Goal: Task Accomplishment & Management: Use online tool/utility

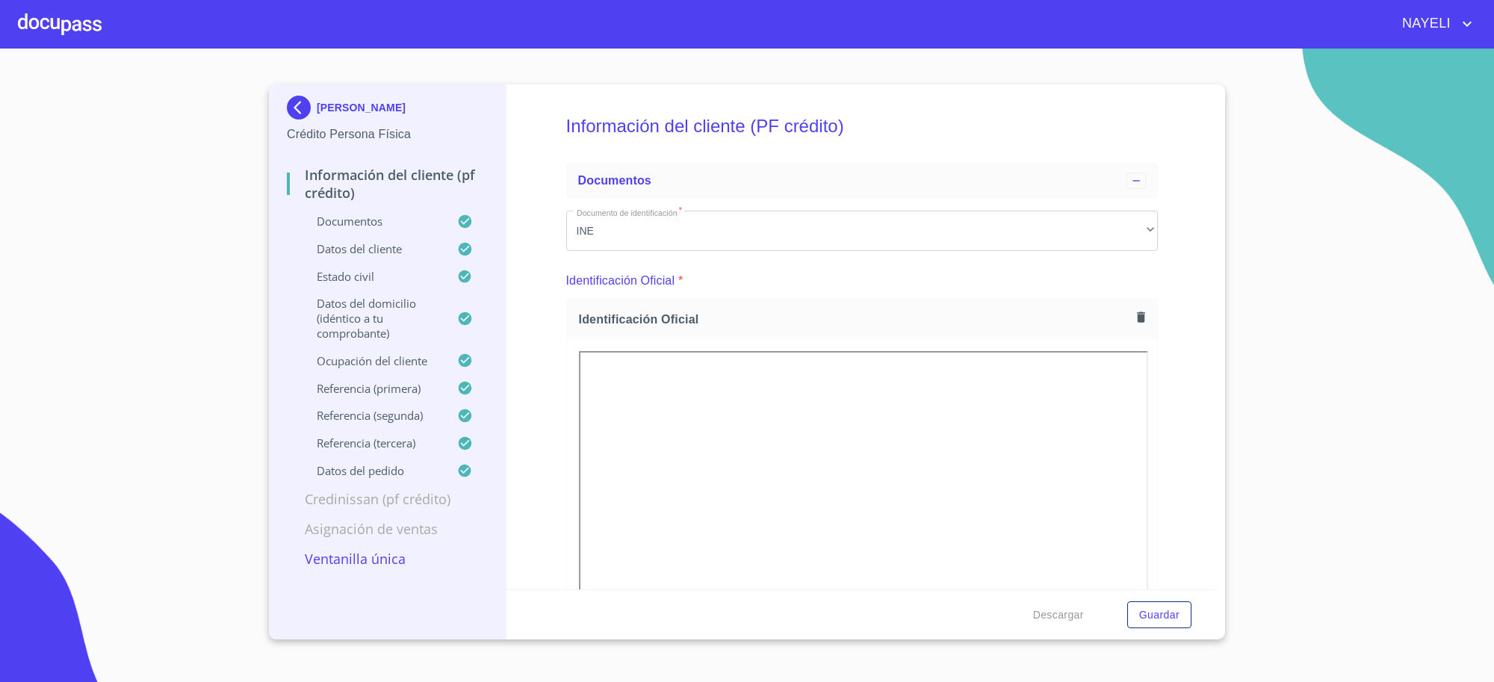
click at [392, 114] on div "[PERSON_NAME]" at bounding box center [387, 111] width 201 height 30
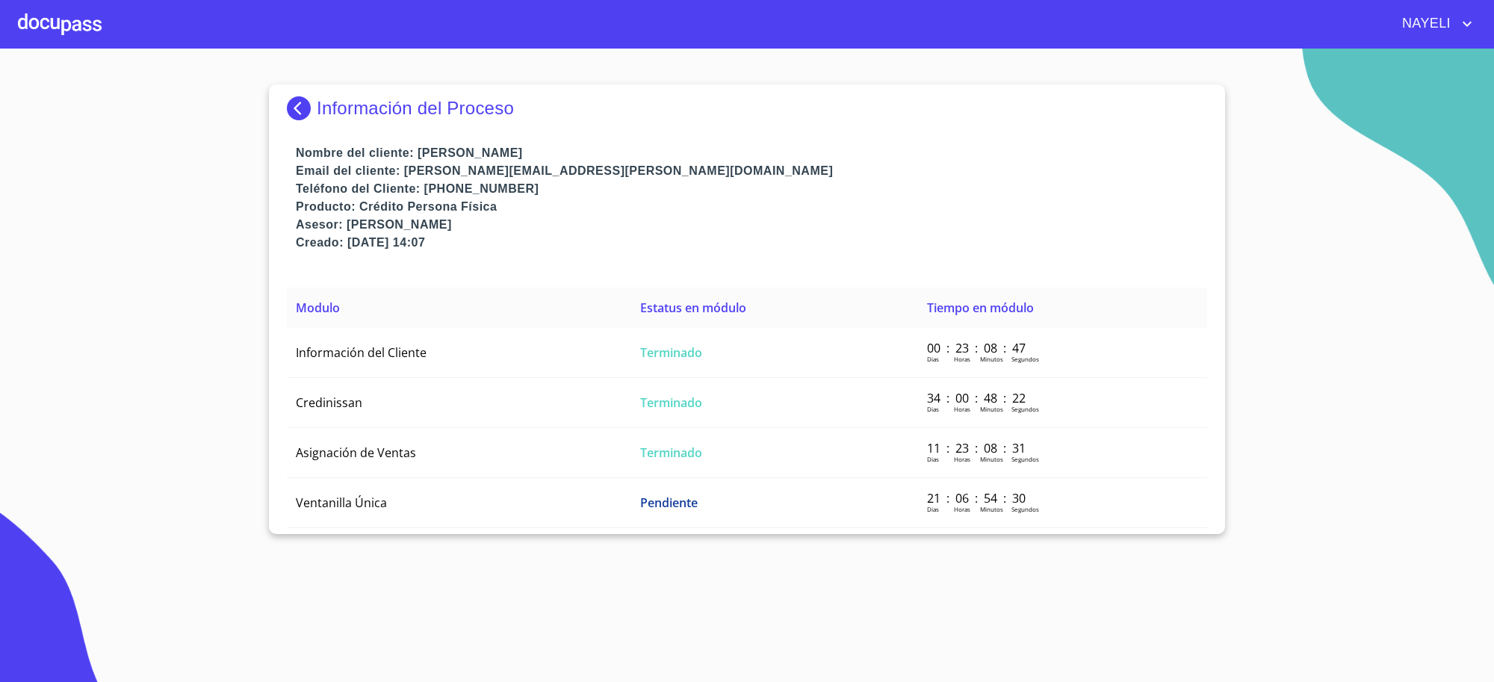
click at [362, 108] on p "Información del Proceso" at bounding box center [415, 108] width 197 height 21
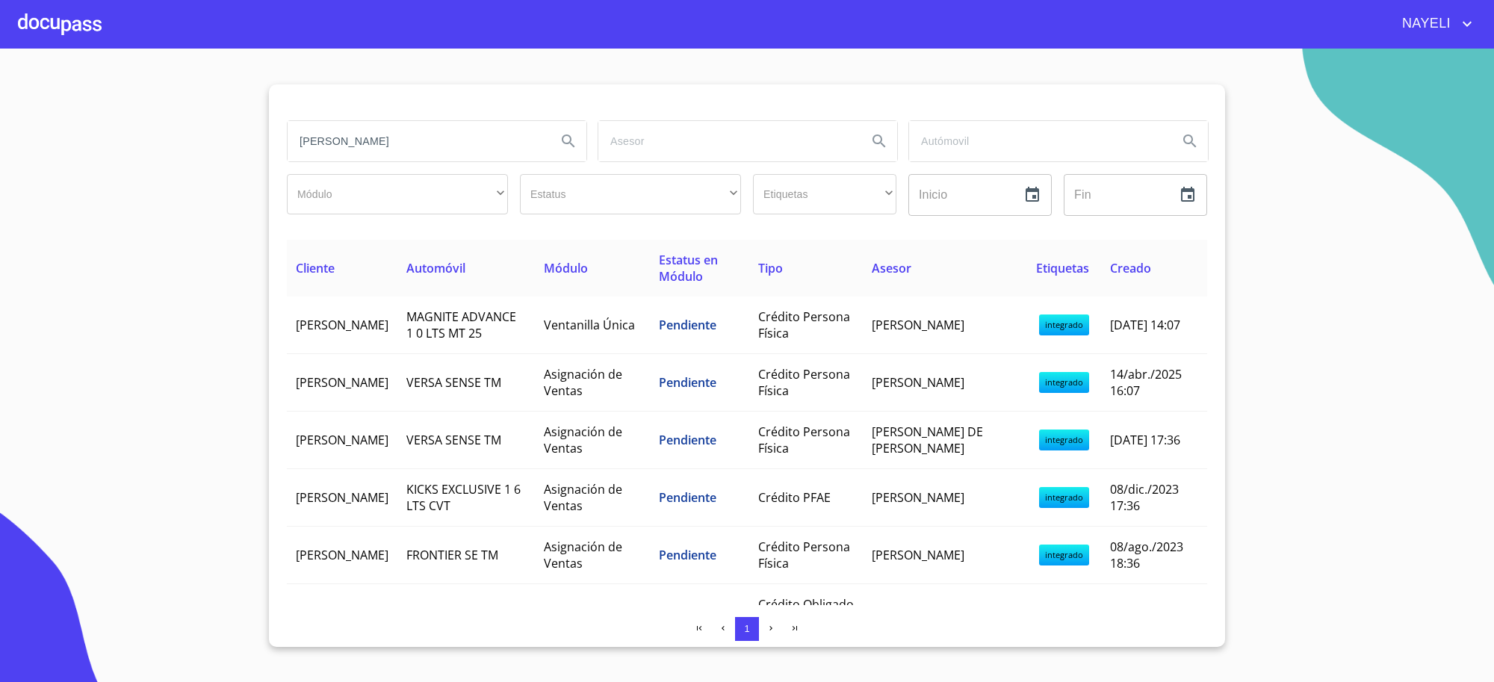
click at [371, 131] on input "itzel" at bounding box center [416, 141] width 257 height 40
drag, startPoint x: 371, startPoint y: 131, endPoint x: 411, endPoint y: 133, distance: 40.4
click at [411, 133] on input "agua y saneamiento" at bounding box center [416, 141] width 257 height 40
type input "agua y saneamiento"
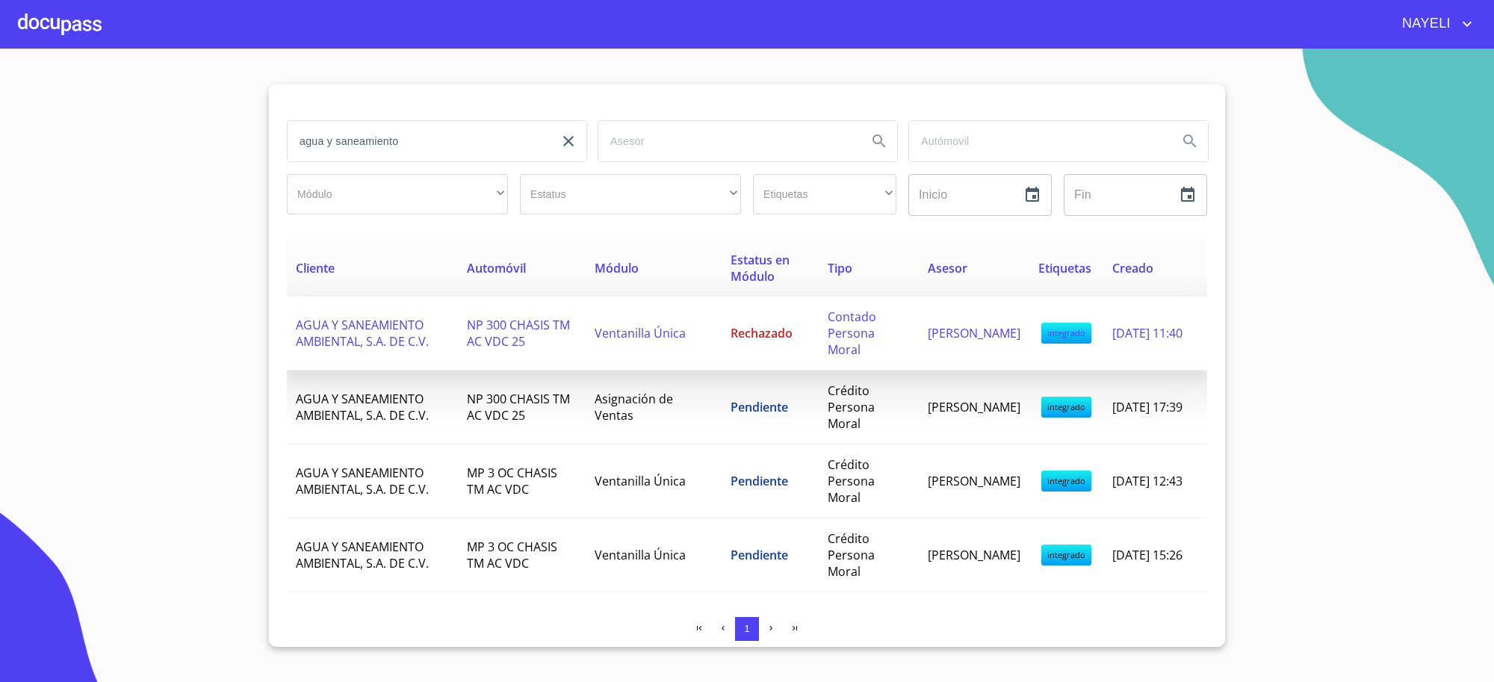
click at [684, 341] on td "Ventanilla Única" at bounding box center [654, 334] width 136 height 74
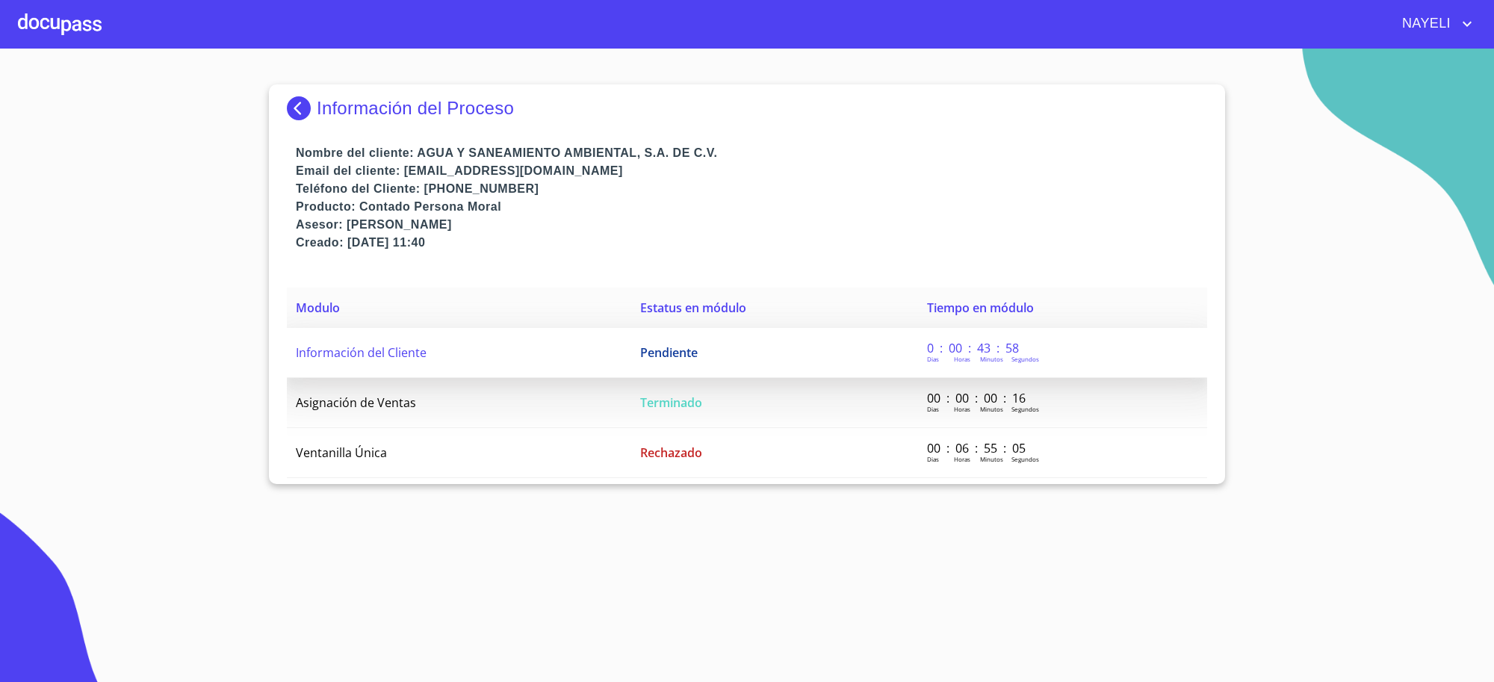
click at [696, 350] on td "Pendiente" at bounding box center [774, 353] width 287 height 50
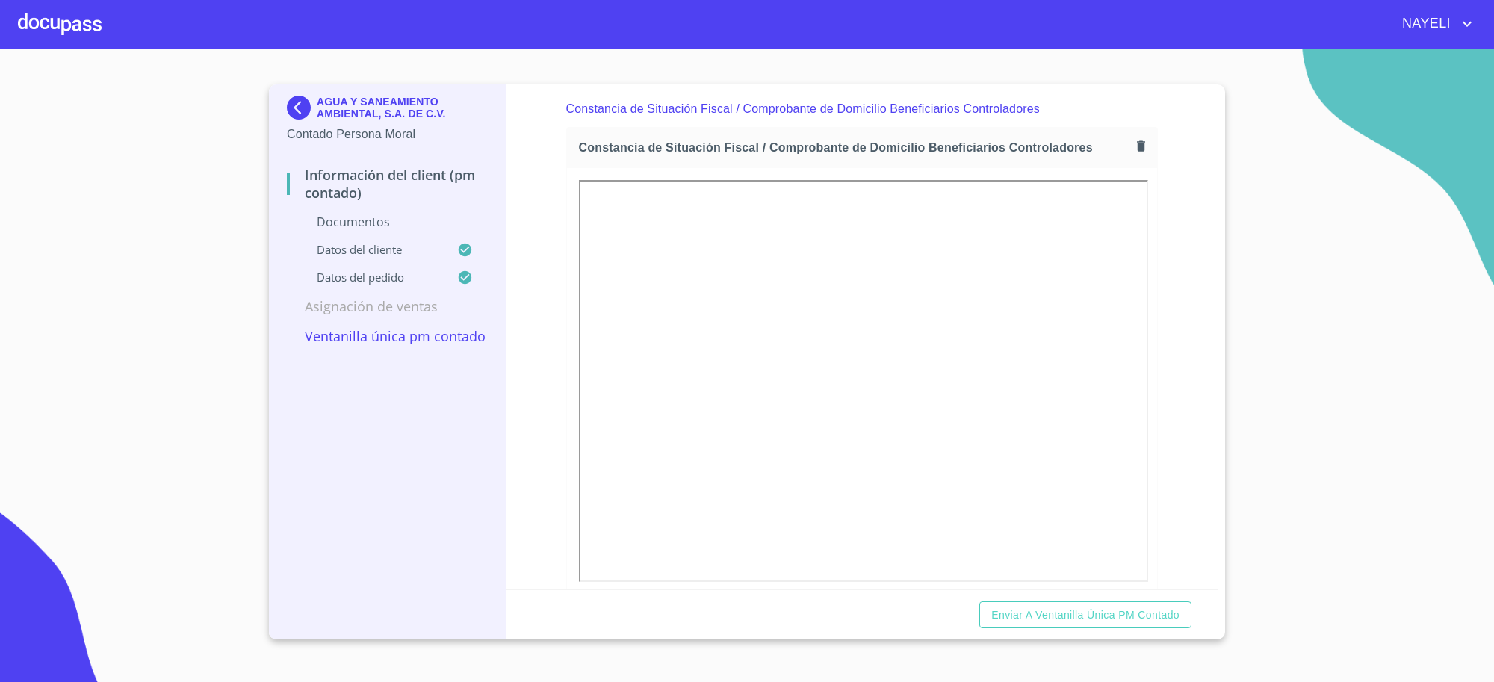
scroll to position [5353, 0]
click at [424, 315] on div "Asignación de Ventas" at bounding box center [387, 312] width 201 height 30
click at [407, 333] on p "Ventanilla única PM contado" at bounding box center [387, 336] width 201 height 18
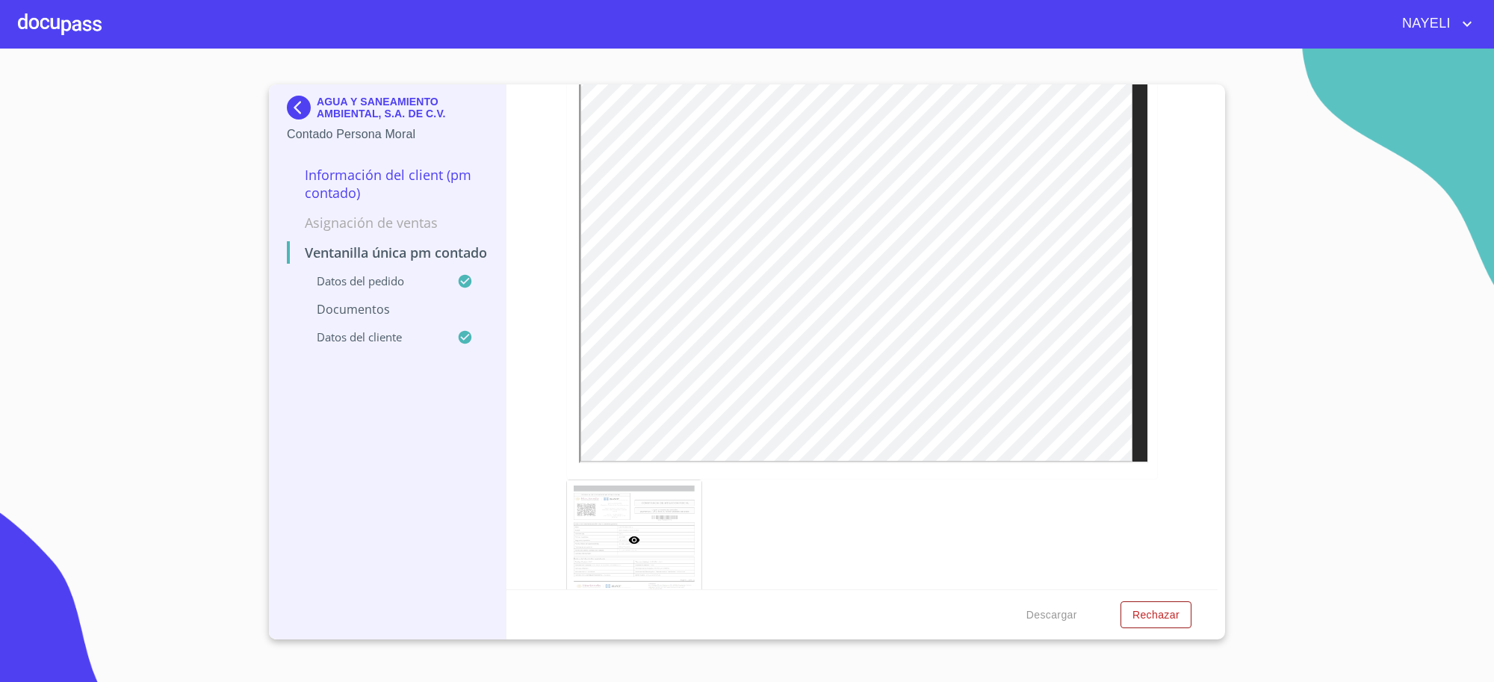
scroll to position [3953, 0]
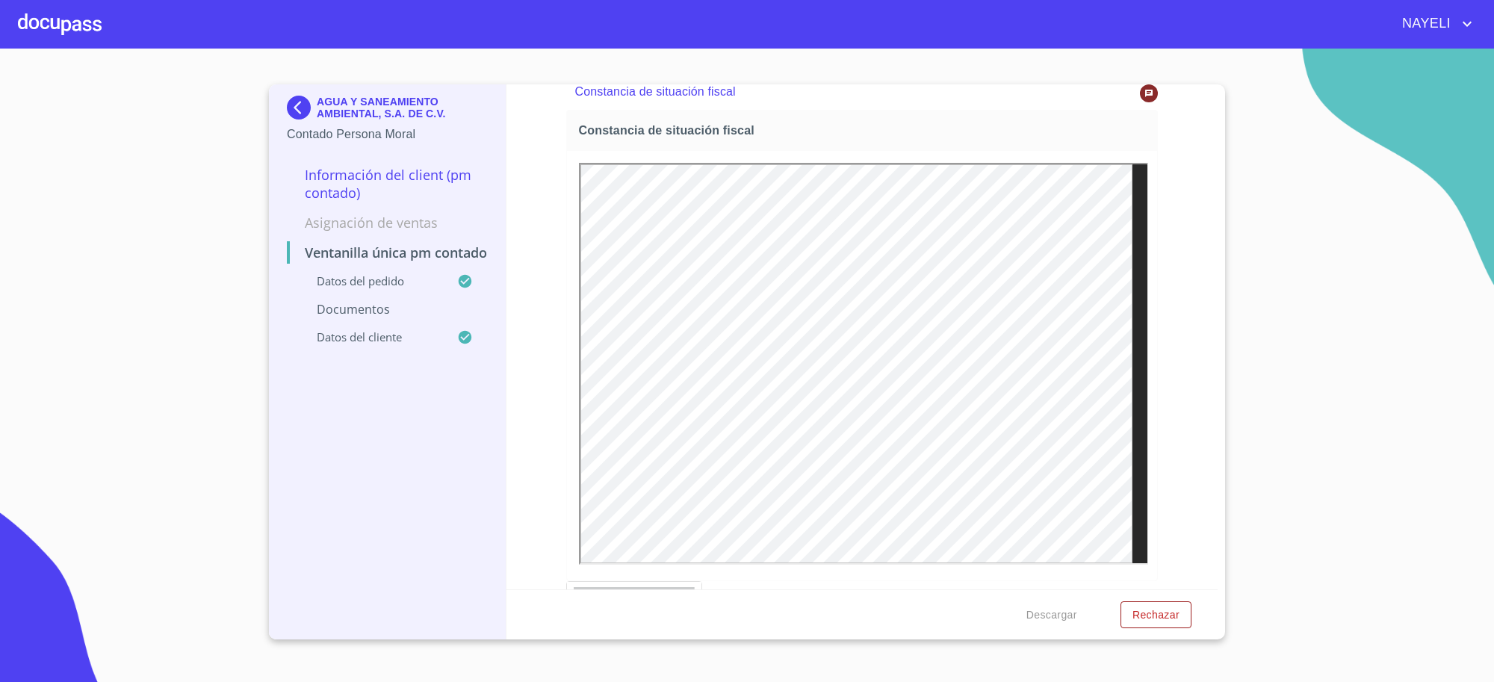
click at [1140, 102] on div at bounding box center [1149, 93] width 18 height 18
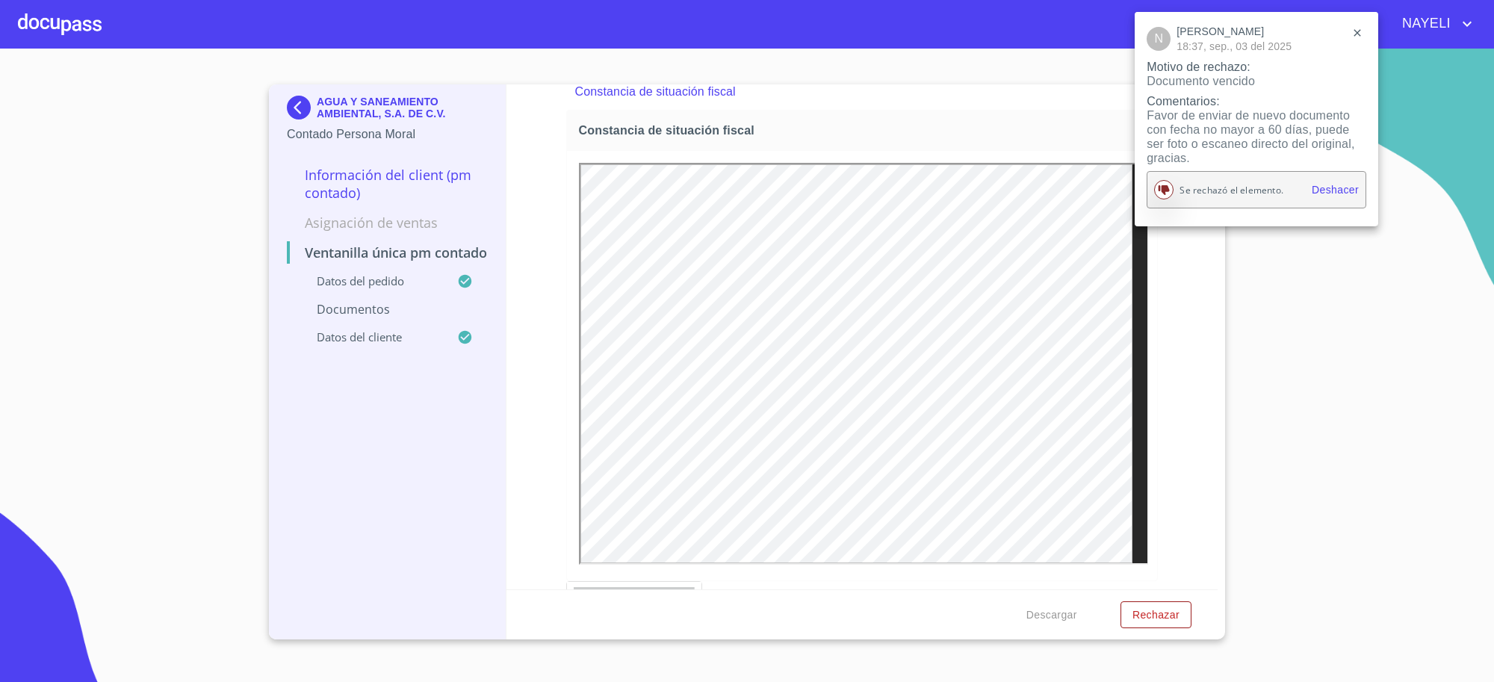
click at [992, 140] on div at bounding box center [747, 341] width 1494 height 682
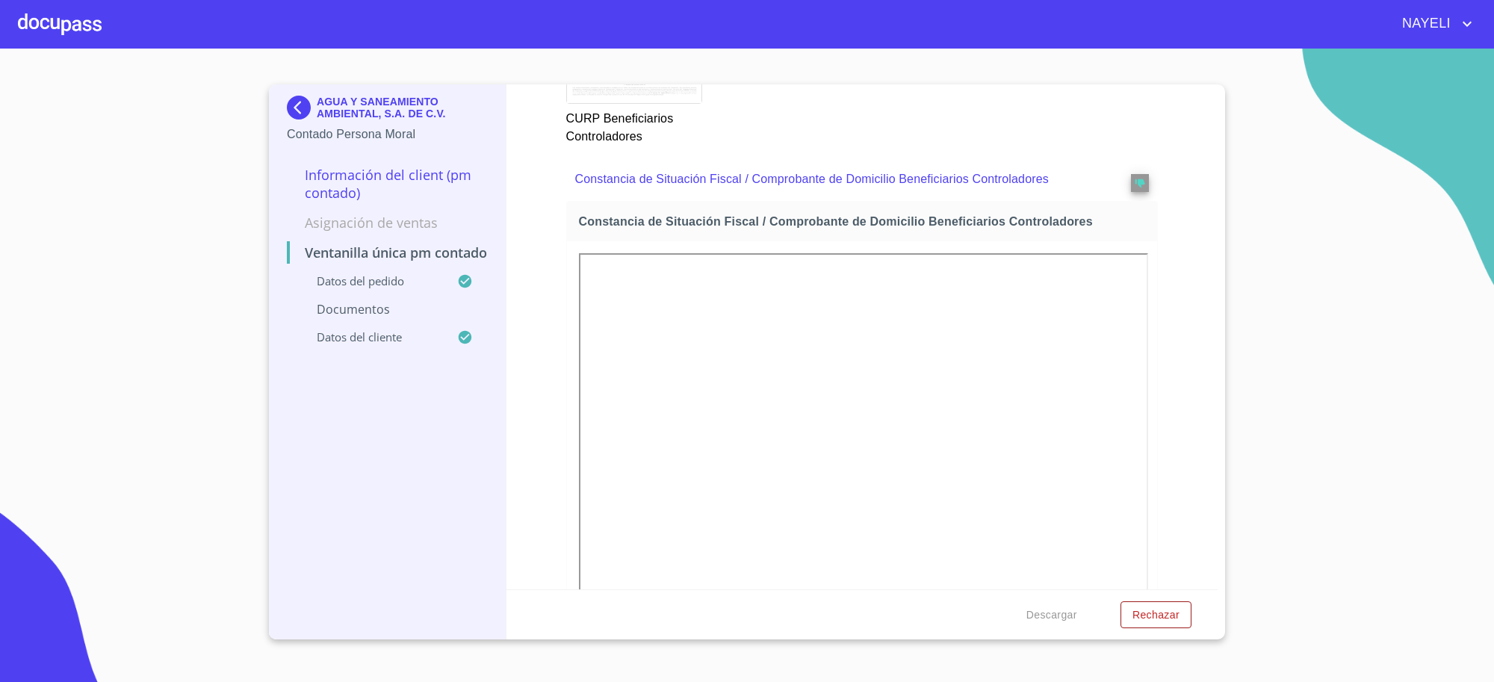
scroll to position [5945, 0]
click at [1131, 195] on button "reject" at bounding box center [1140, 186] width 18 height 18
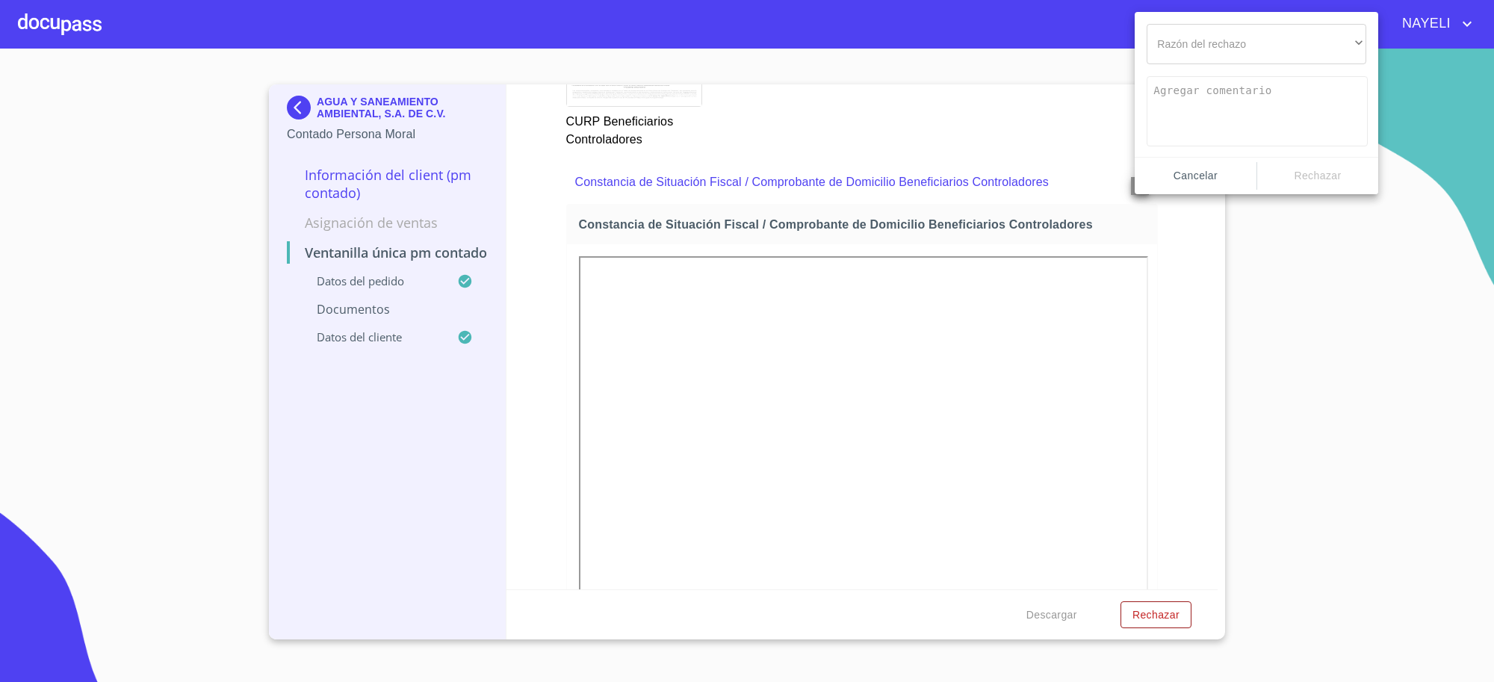
click at [1189, 170] on span "Cancelar" at bounding box center [1196, 176] width 110 height 19
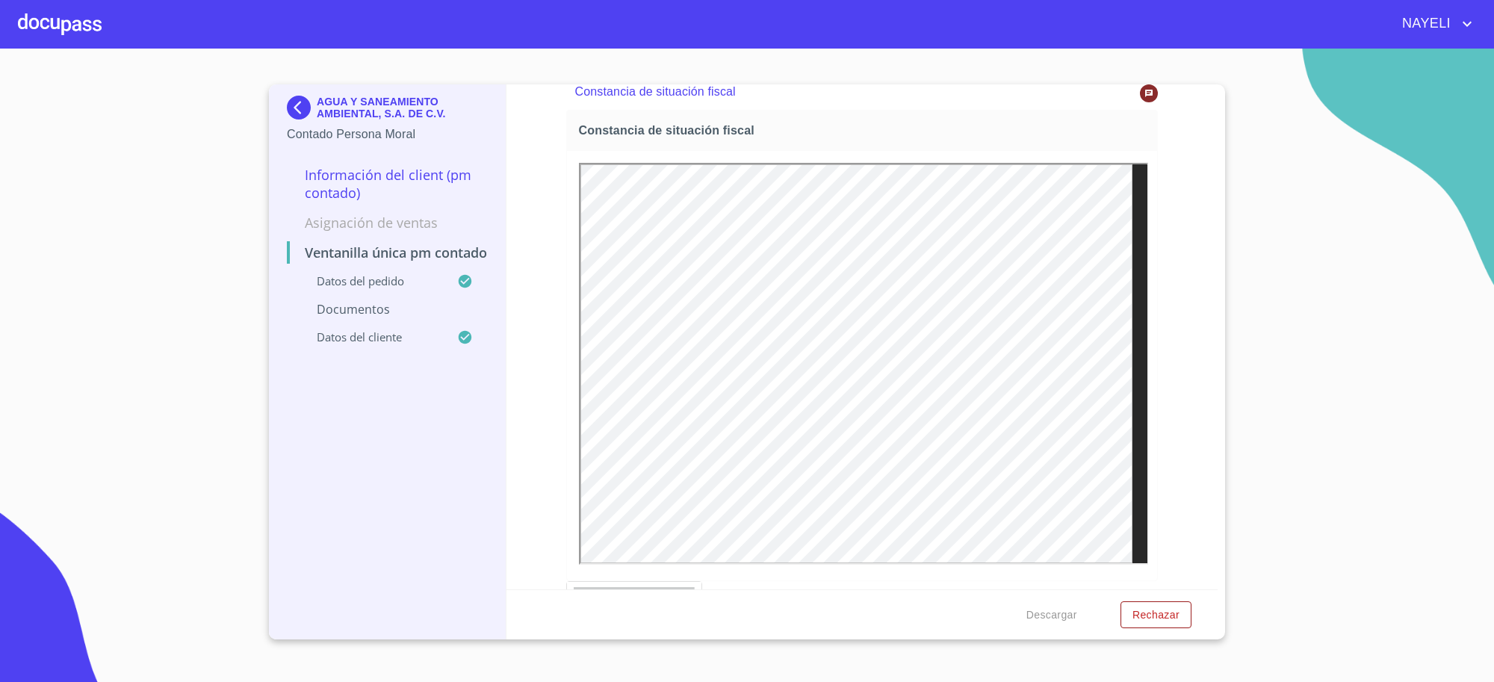
scroll to position [3704, 0]
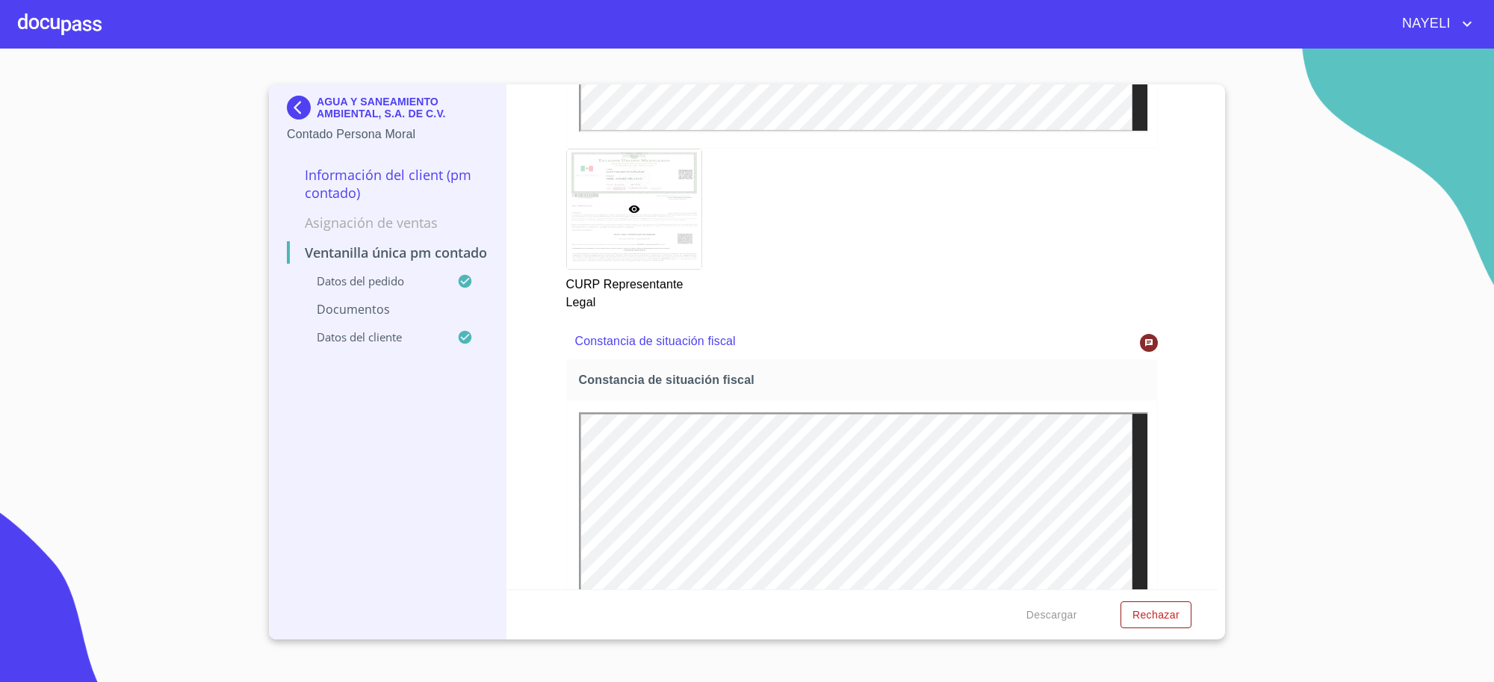
click at [1140, 352] on div at bounding box center [1149, 343] width 18 height 18
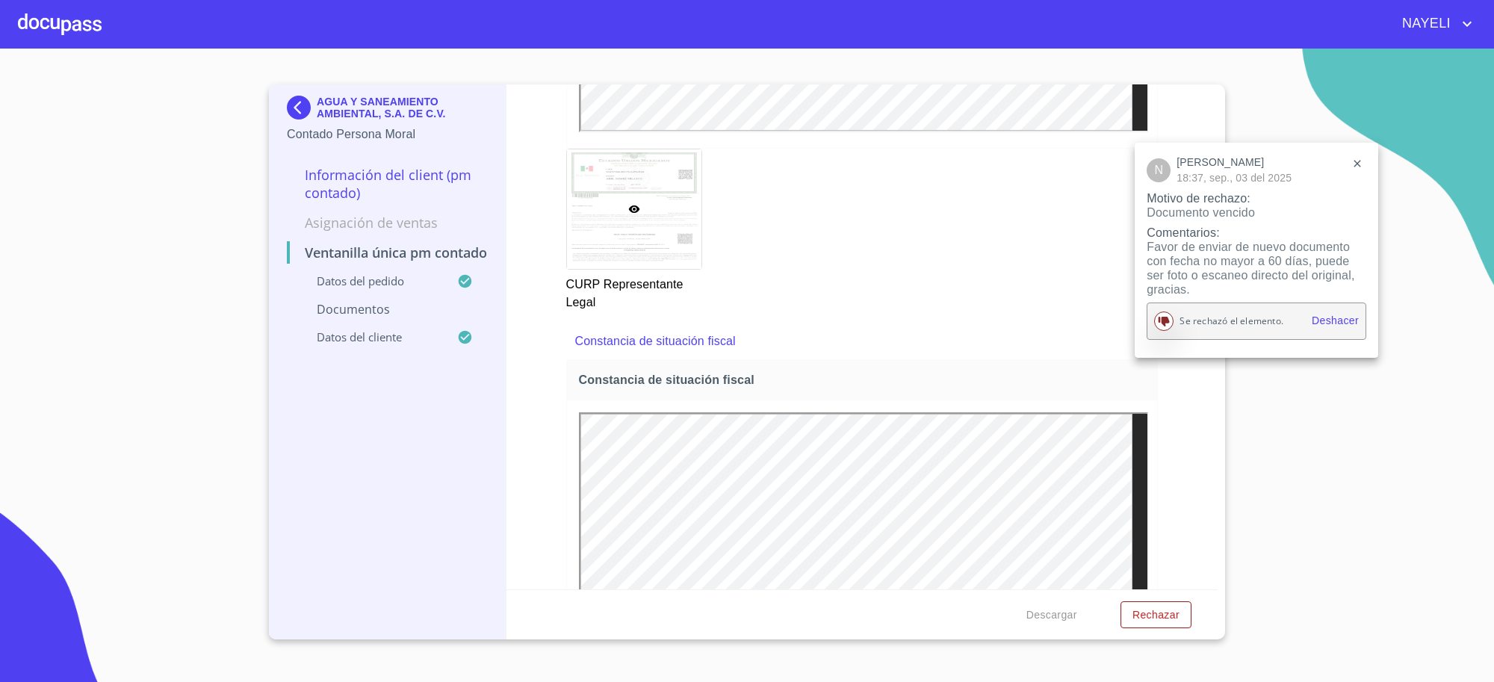
click at [1186, 426] on div at bounding box center [747, 341] width 1494 height 682
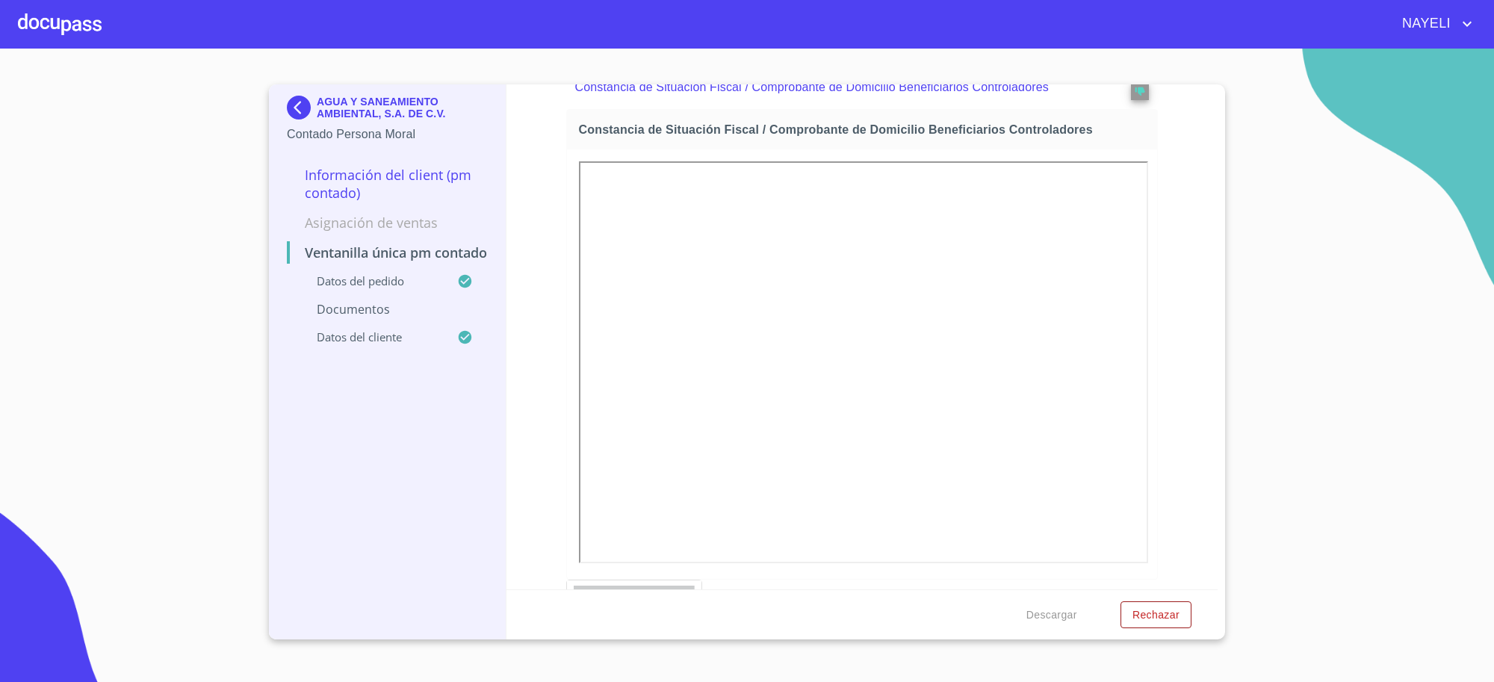
scroll to position [6070, 0]
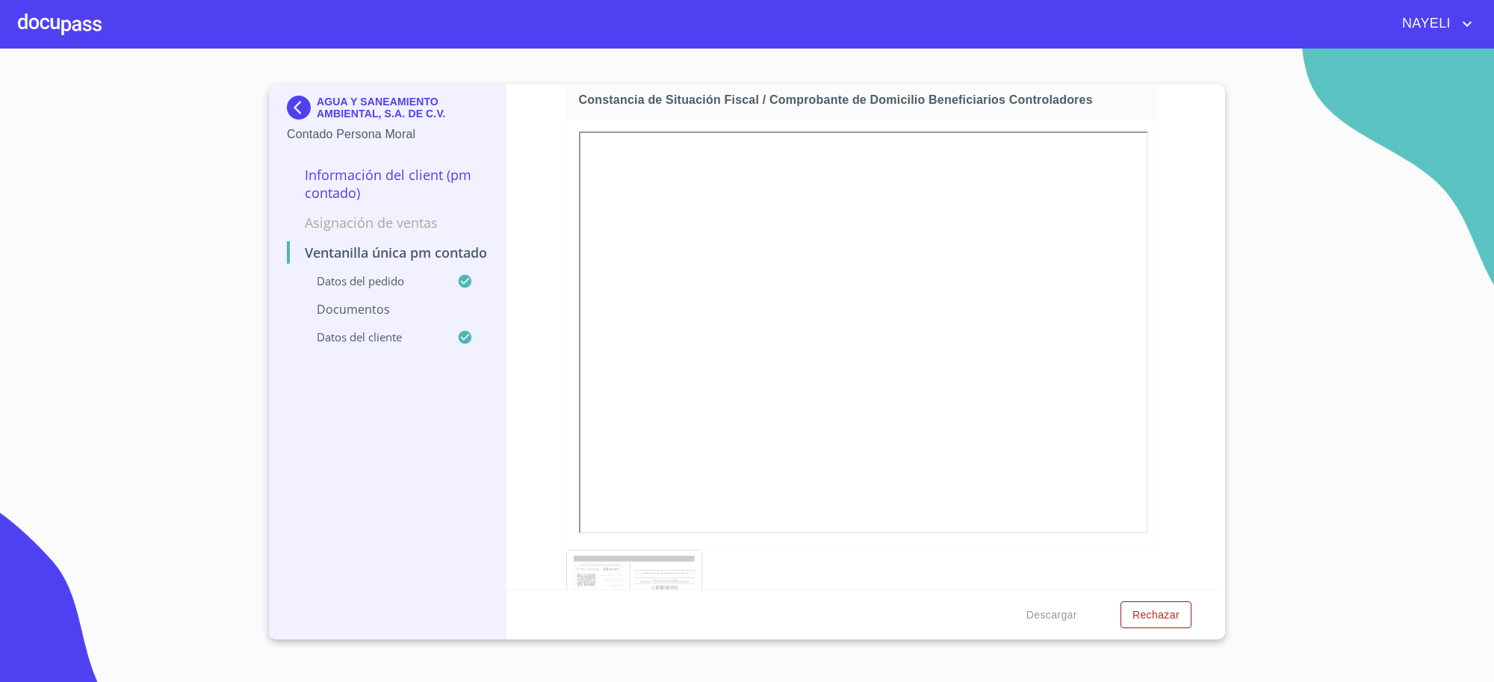
click at [1130, 79] on div "Constancia de Situación Fiscal / Comprobante de Domicilio Beneficiarios Control…" at bounding box center [862, 57] width 592 height 43
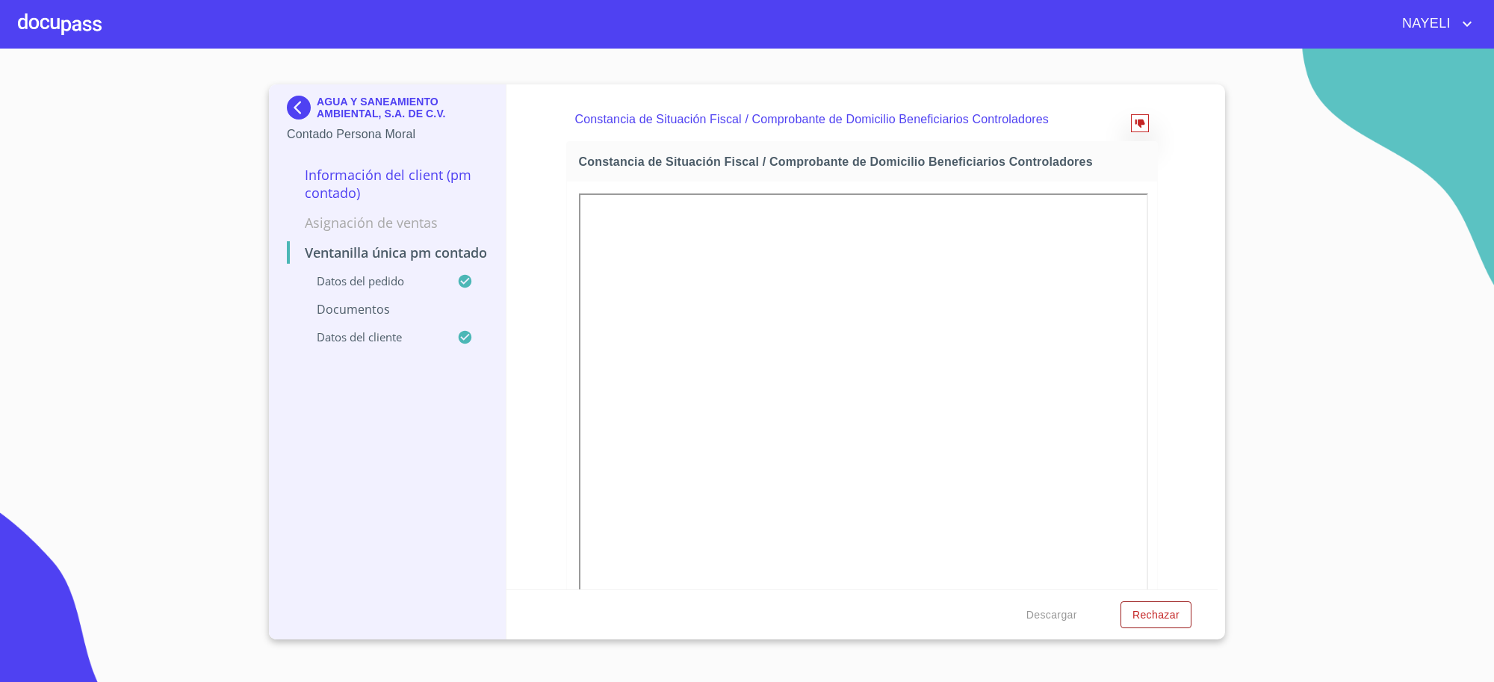
click at [1133, 132] on button "reject" at bounding box center [1140, 123] width 18 height 18
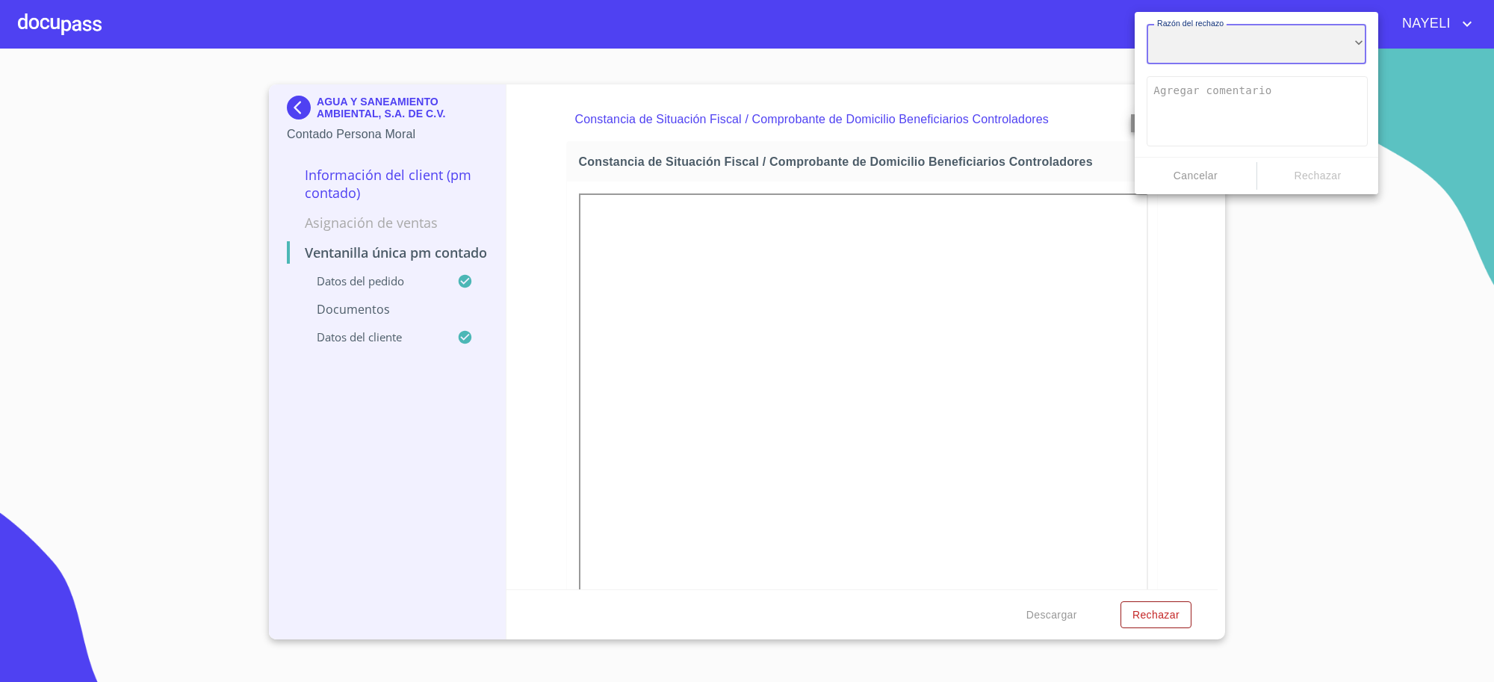
click at [1192, 50] on div "​" at bounding box center [1257, 44] width 220 height 40
click at [1186, 124] on li "Documento vencido" at bounding box center [1257, 126] width 220 height 27
type textarea "Favor de enviar de nuevo documento con fecha no mayor a 60 días, puede ser foto…"
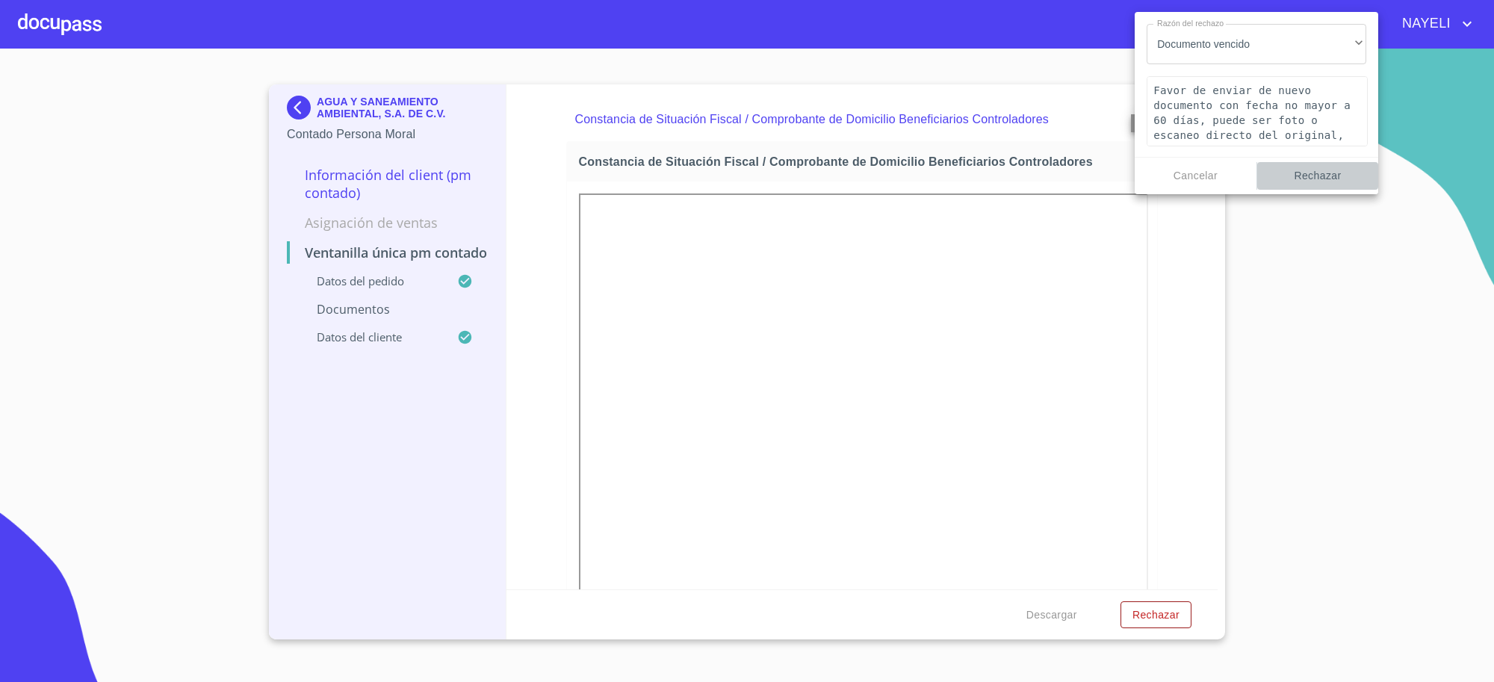
click at [1319, 180] on span "Rechazar" at bounding box center [1318, 176] width 110 height 19
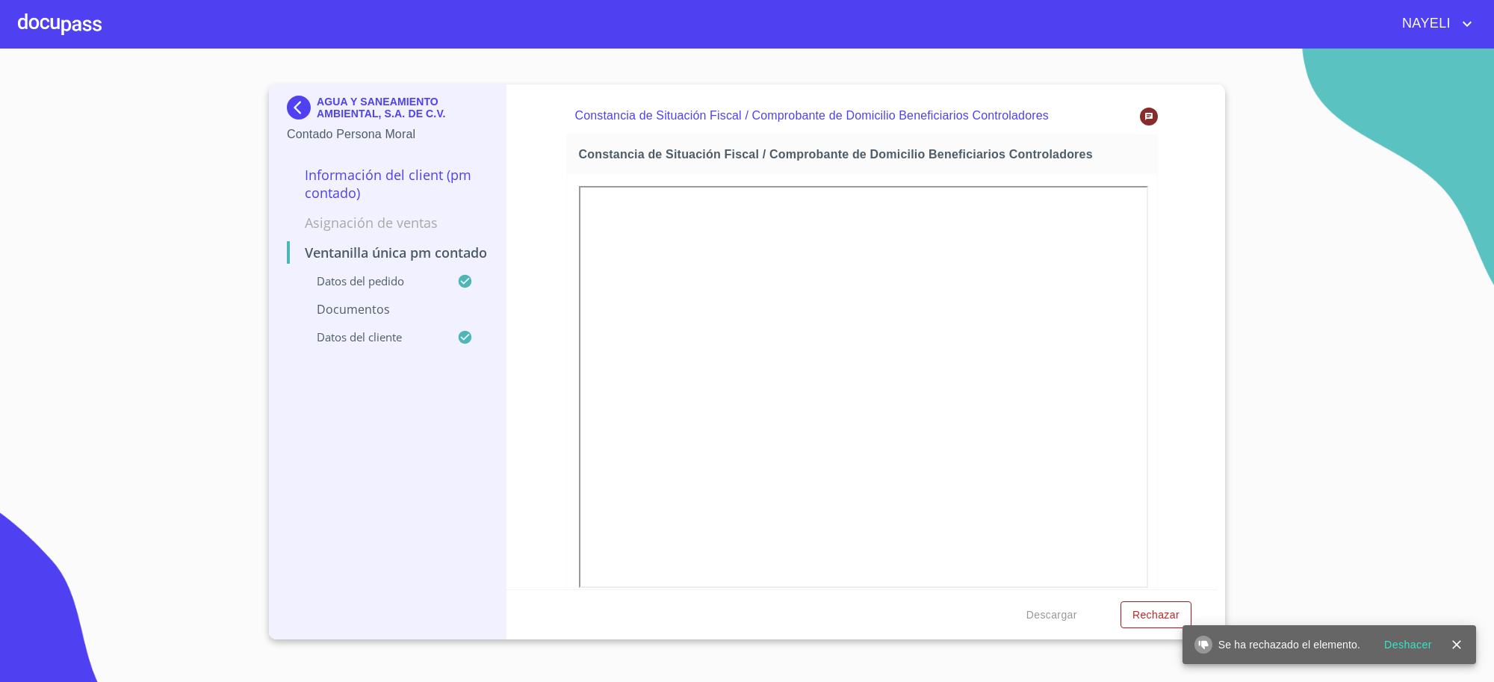
scroll to position [0, 0]
click at [1455, 647] on icon "close" at bounding box center [1456, 644] width 9 height 9
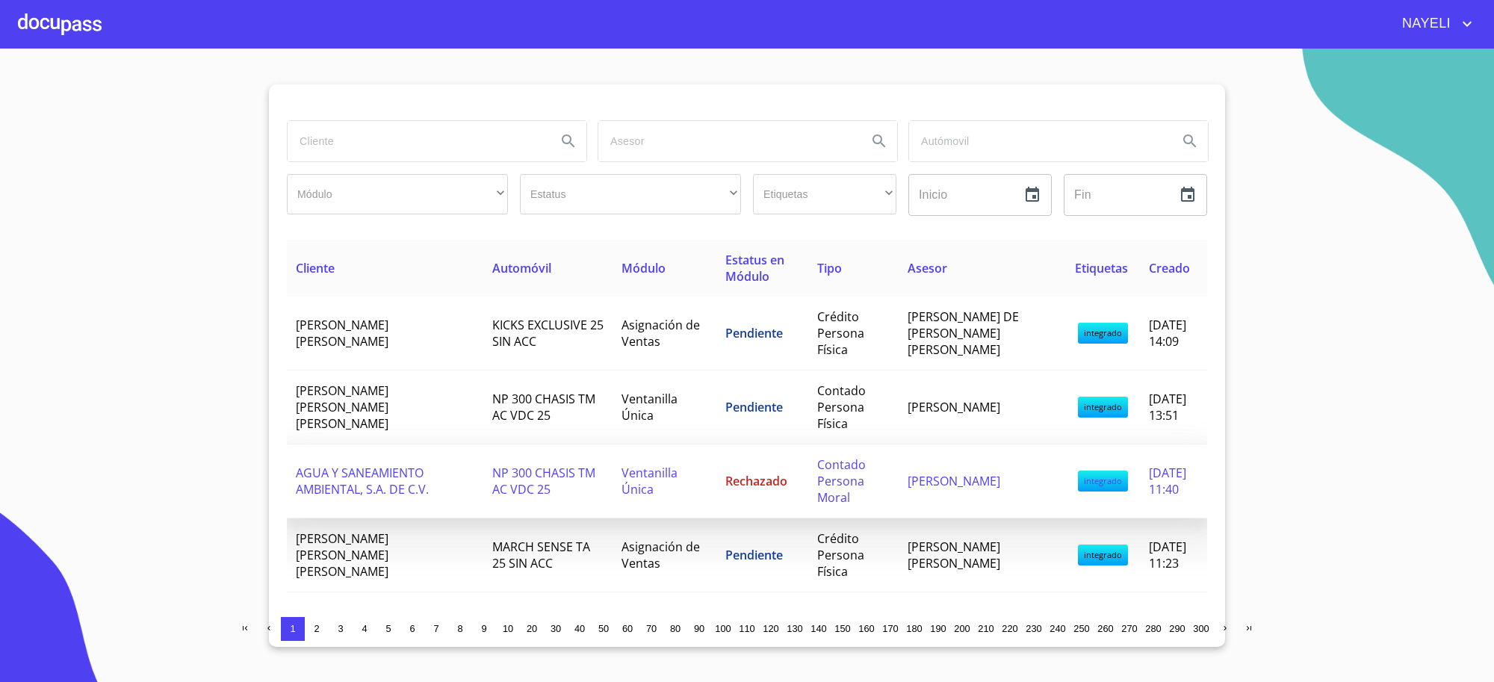
click at [448, 488] on td "AGUA Y SANEAMIENTO AMBIENTAL, S.A. DE C.V." at bounding box center [385, 482] width 196 height 74
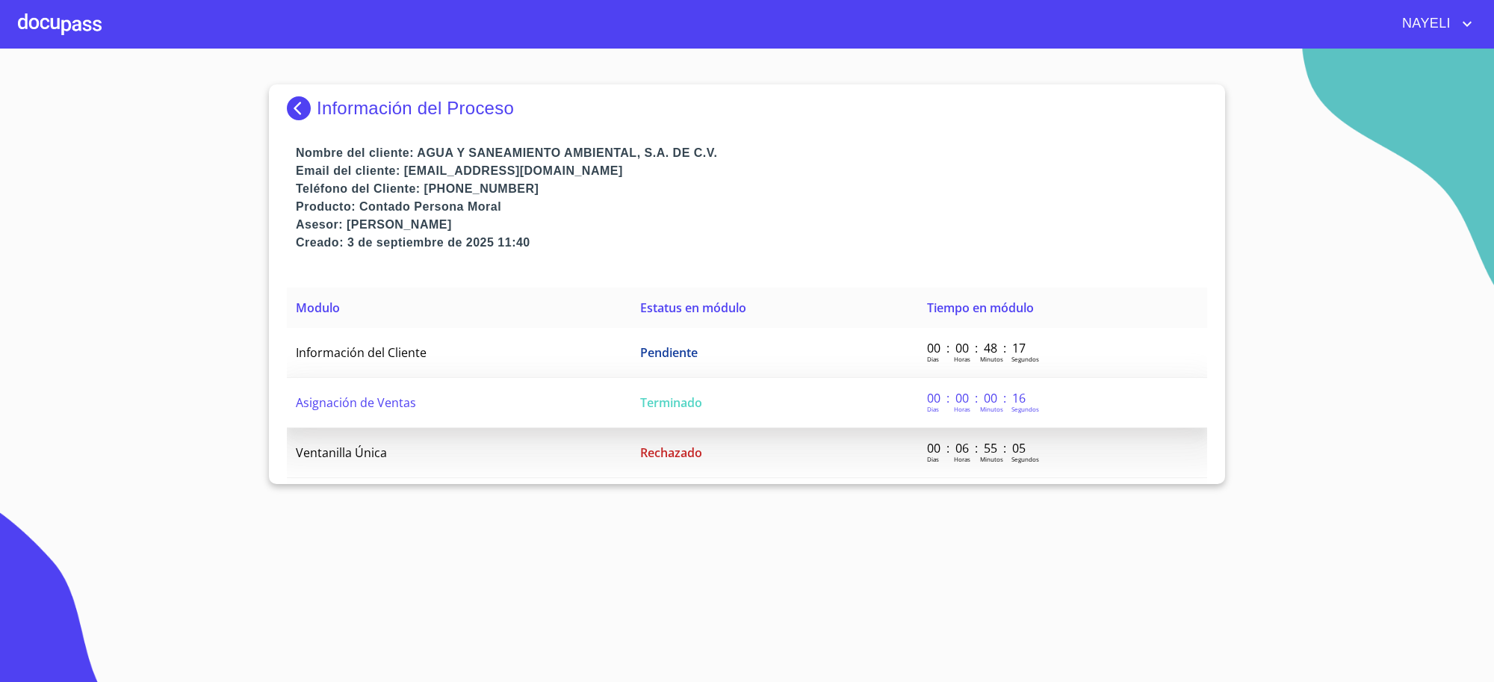
click at [704, 386] on td "Terminado" at bounding box center [774, 403] width 287 height 50
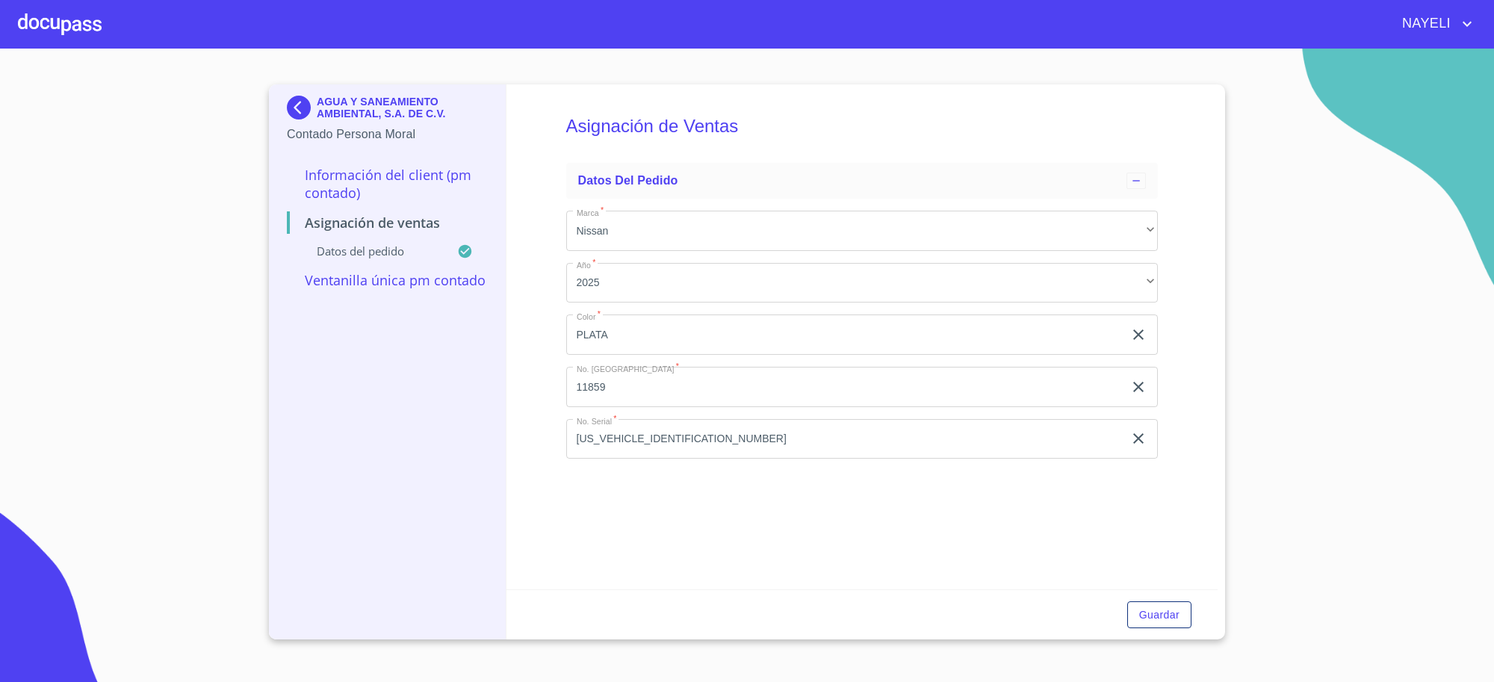
click at [341, 280] on p "Ventanilla única PM contado" at bounding box center [387, 280] width 201 height 18
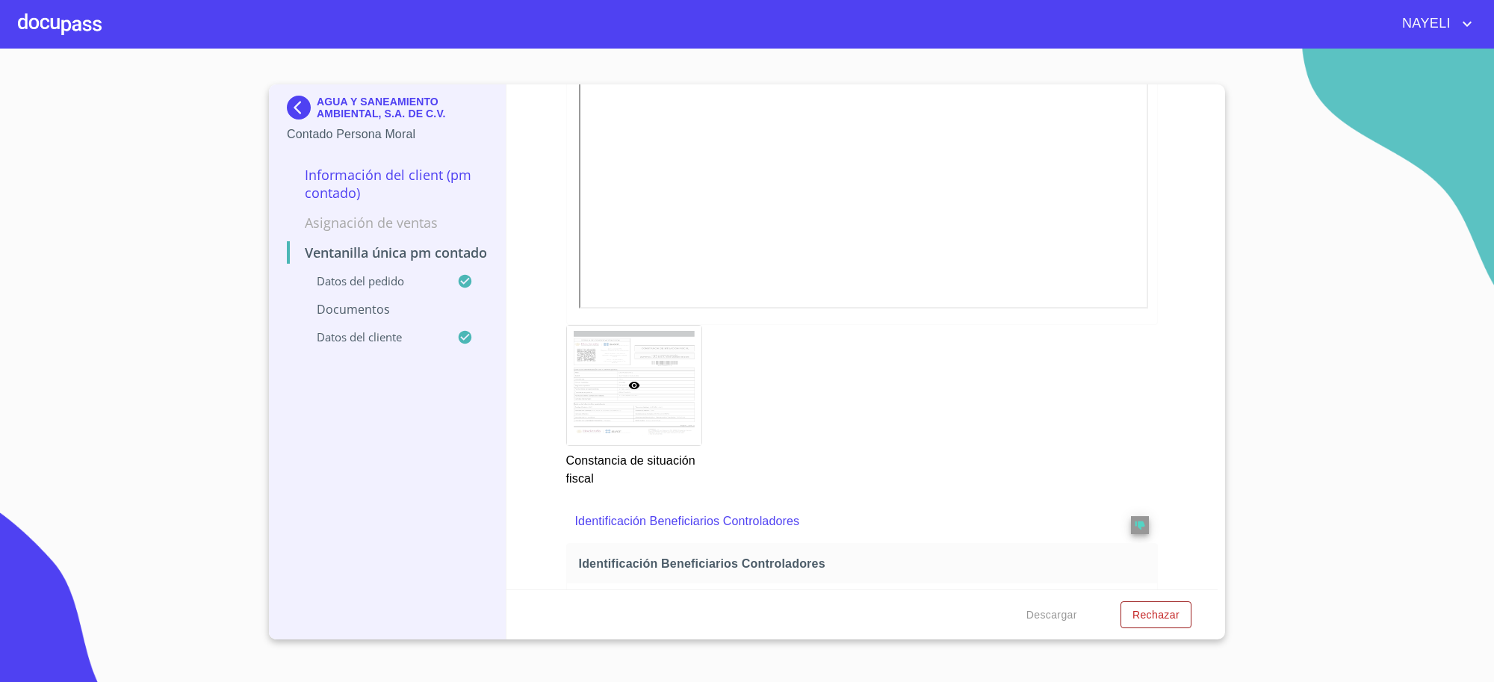
scroll to position [3961, 0]
